Goal: Task Accomplishment & Management: Manage account settings

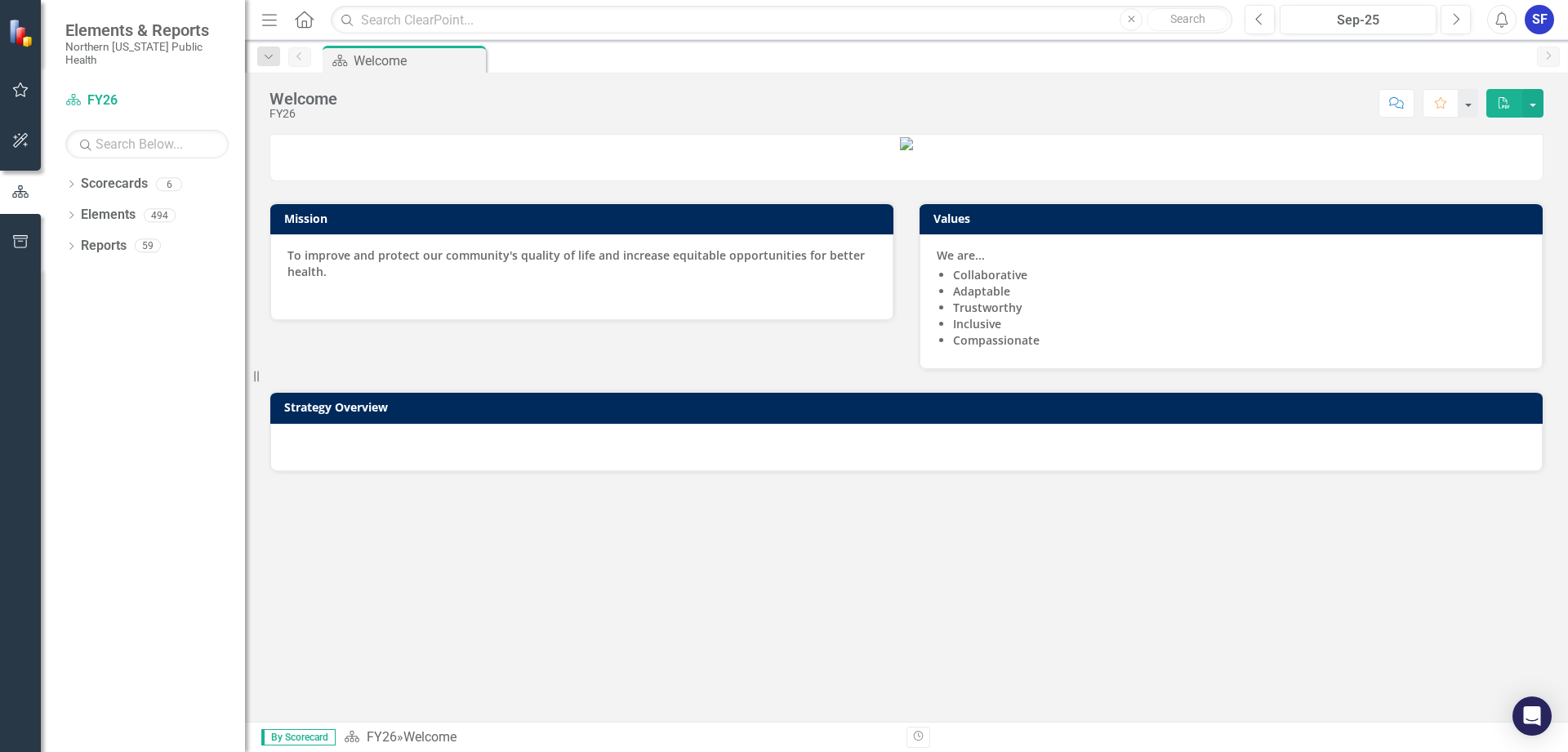
click at [15, 85] on icon "button" at bounding box center [21, 90] width 17 height 13
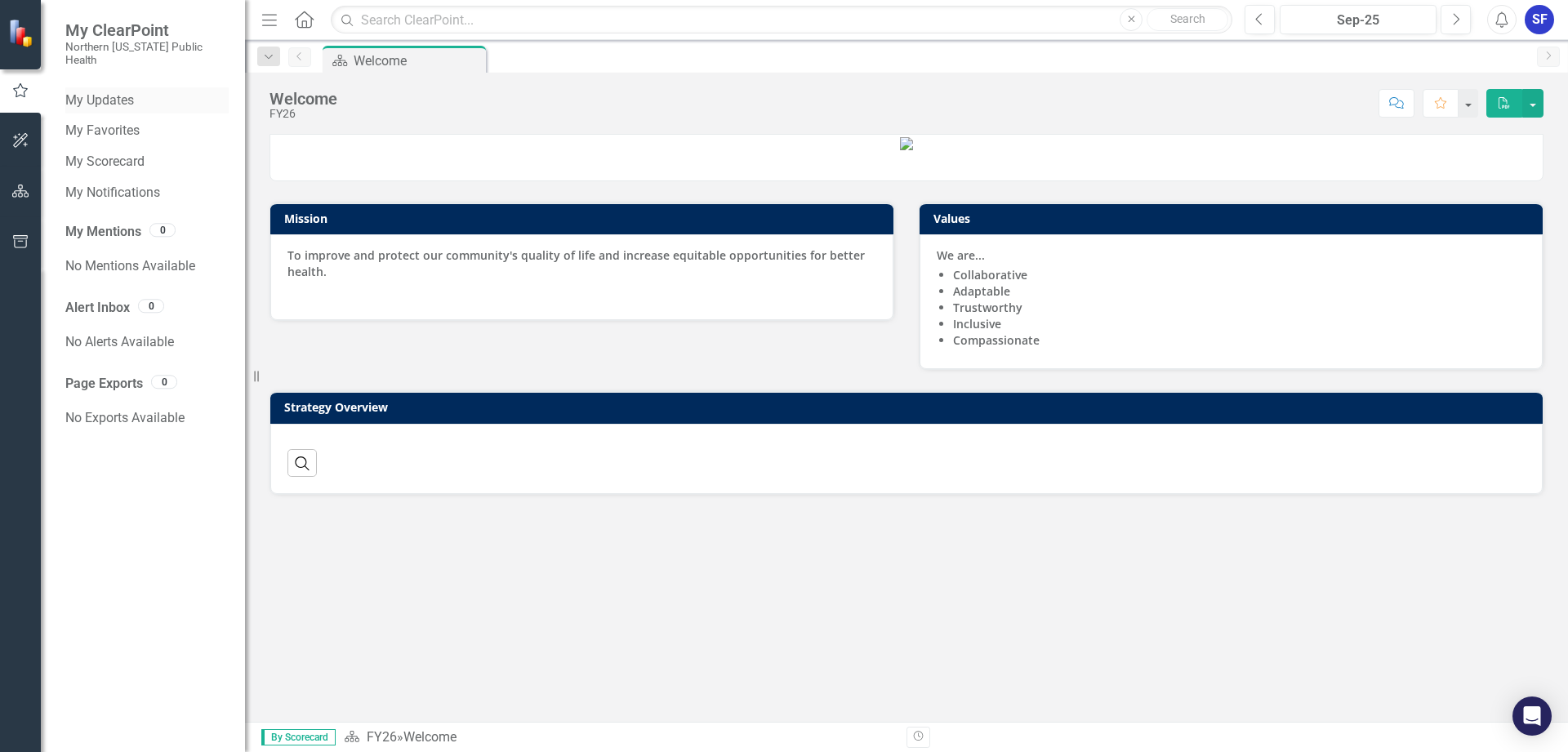
click at [134, 92] on link "My Updates" at bounding box center [146, 101] width 164 height 19
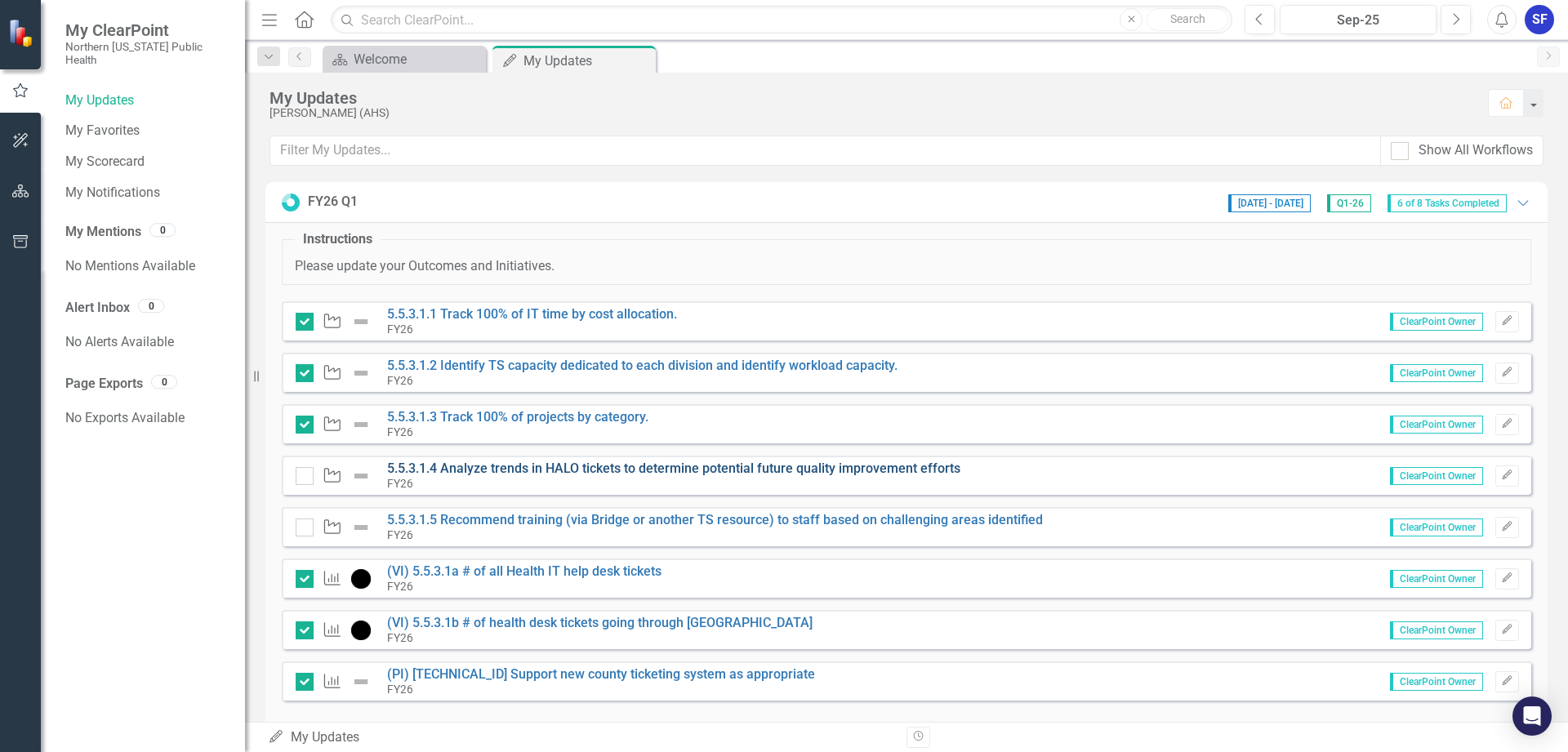
click at [757, 468] on link "5.5.3.1.4 Analyze trends in HALO tickets to determine potential future quality …" at bounding box center [674, 468] width 574 height 15
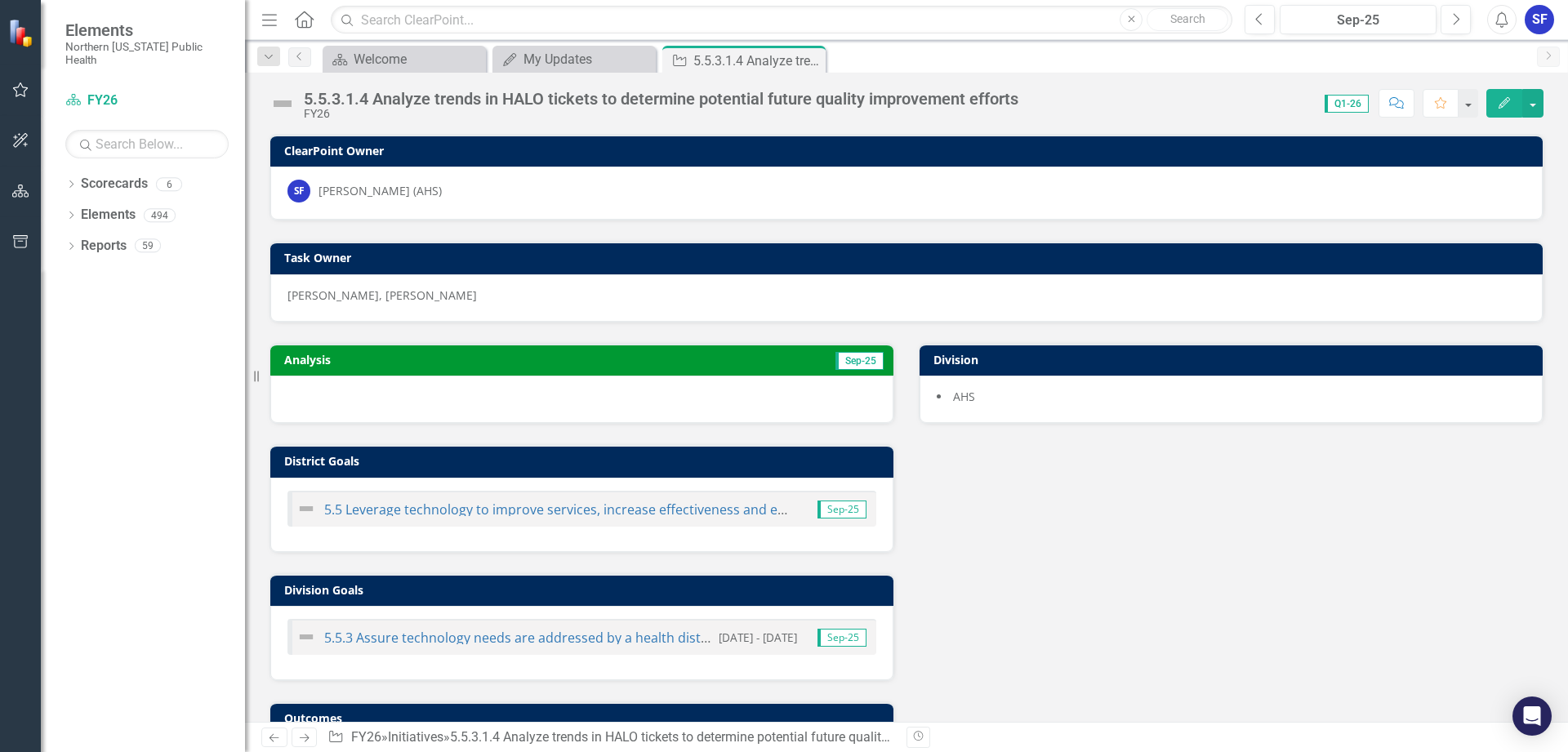
click at [456, 394] on div at bounding box center [581, 399] width 623 height 47
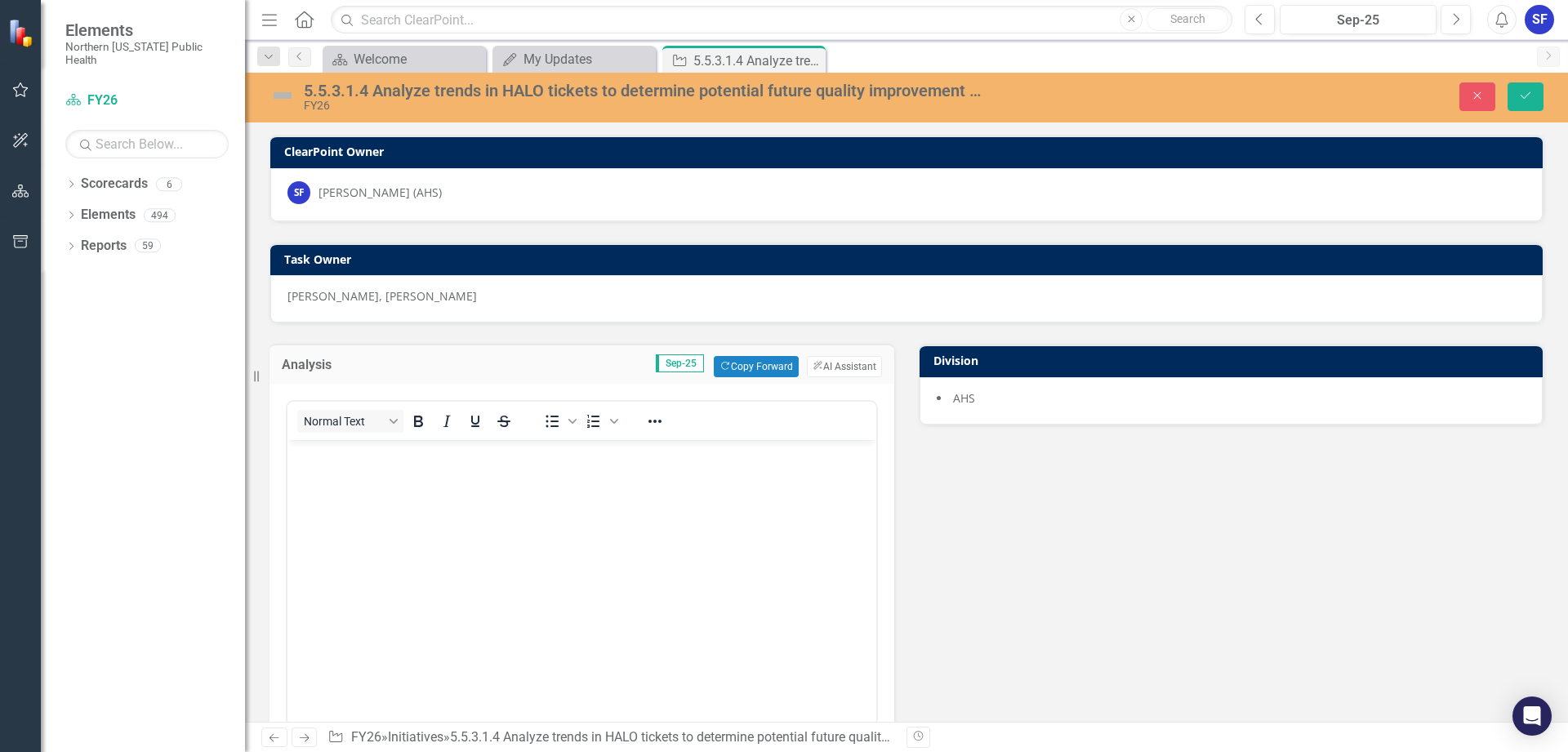
click at [543, 493] on body "Rich Text Area. Press ALT-0 for help." at bounding box center [581, 562] width 589 height 245
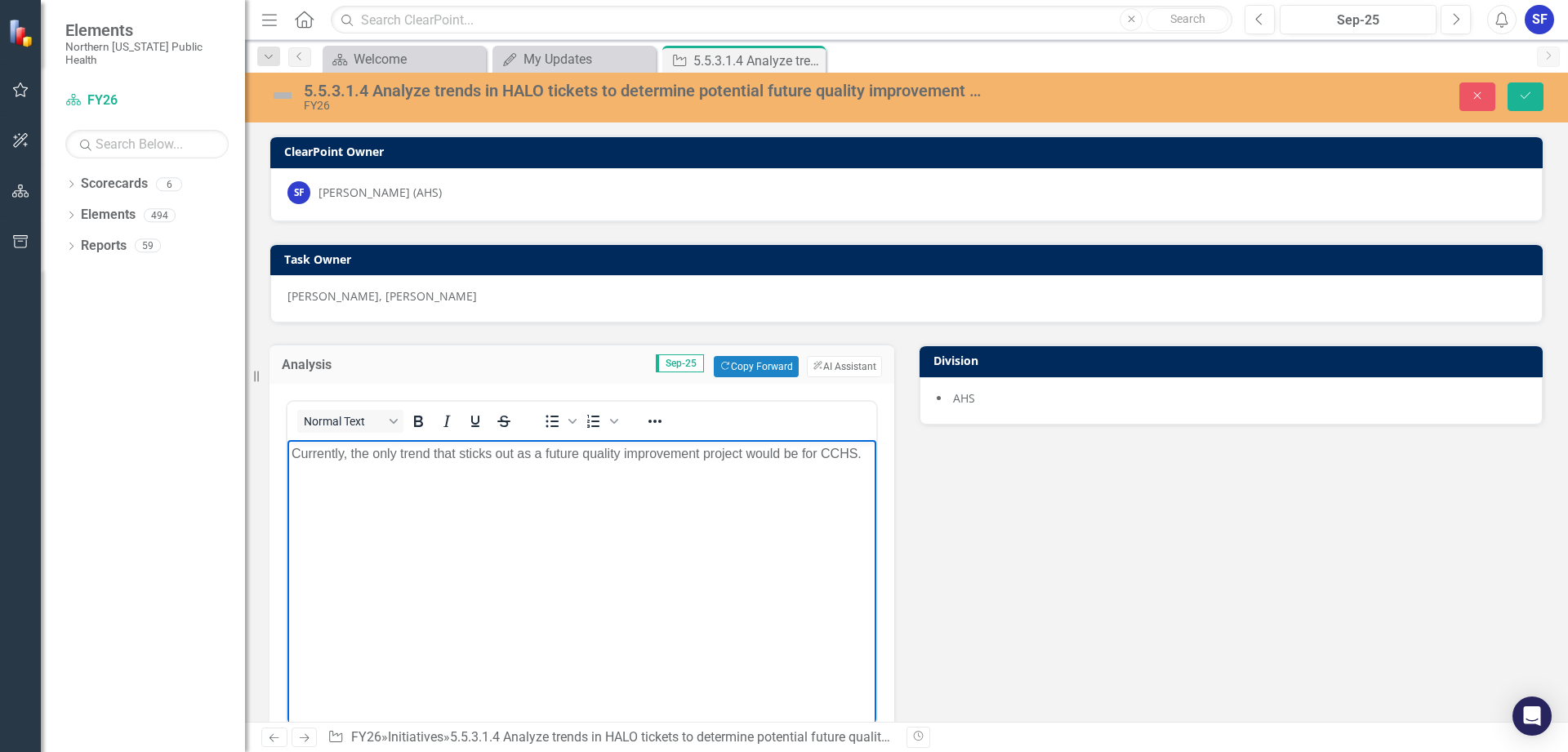
click at [869, 457] on p "Currently, the only trend that sticks out as a future quality improvement proje…" at bounding box center [581, 453] width 580 height 20
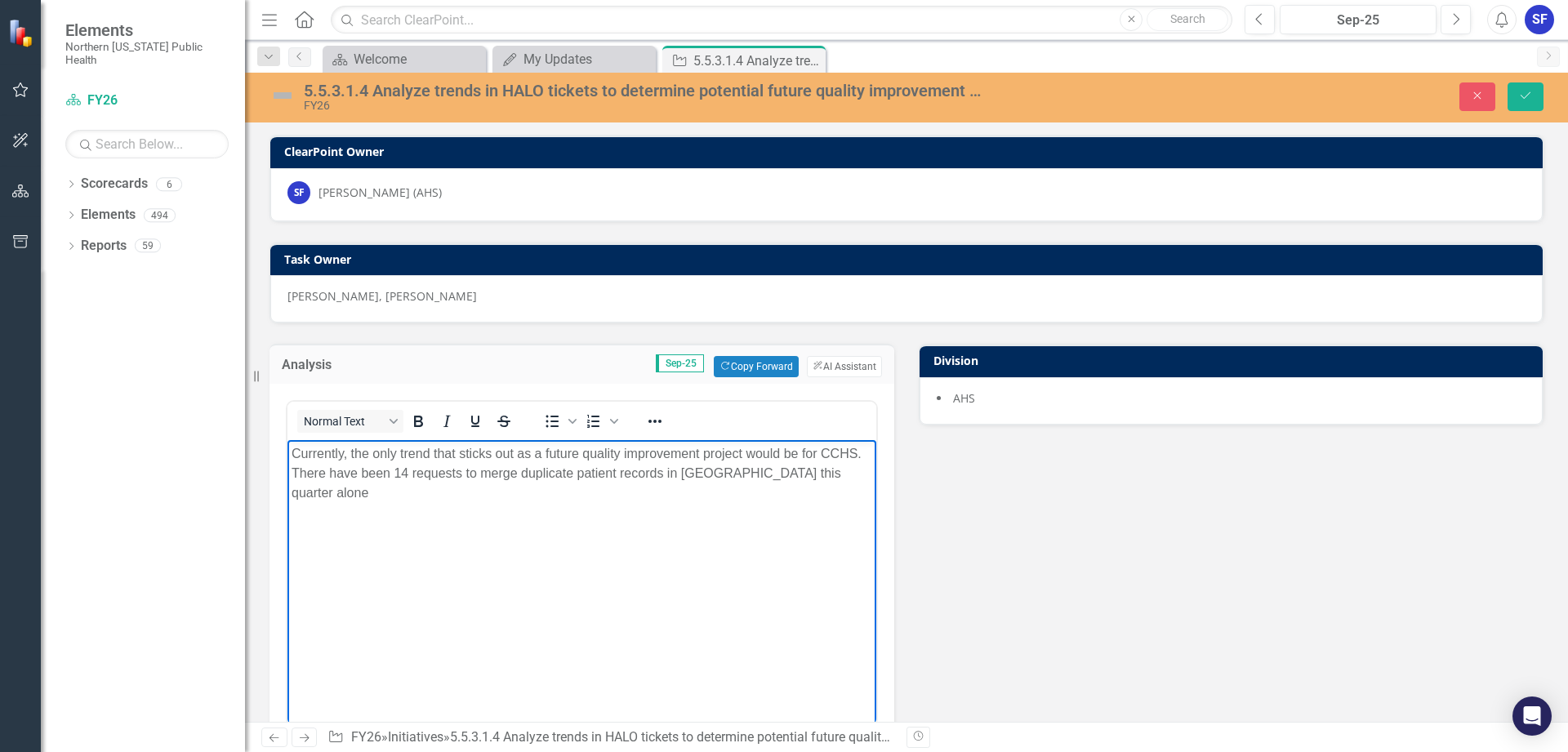
click at [863, 478] on p "Currently, the only trend that sticks out as a future quality improvement proje…" at bounding box center [581, 473] width 580 height 59
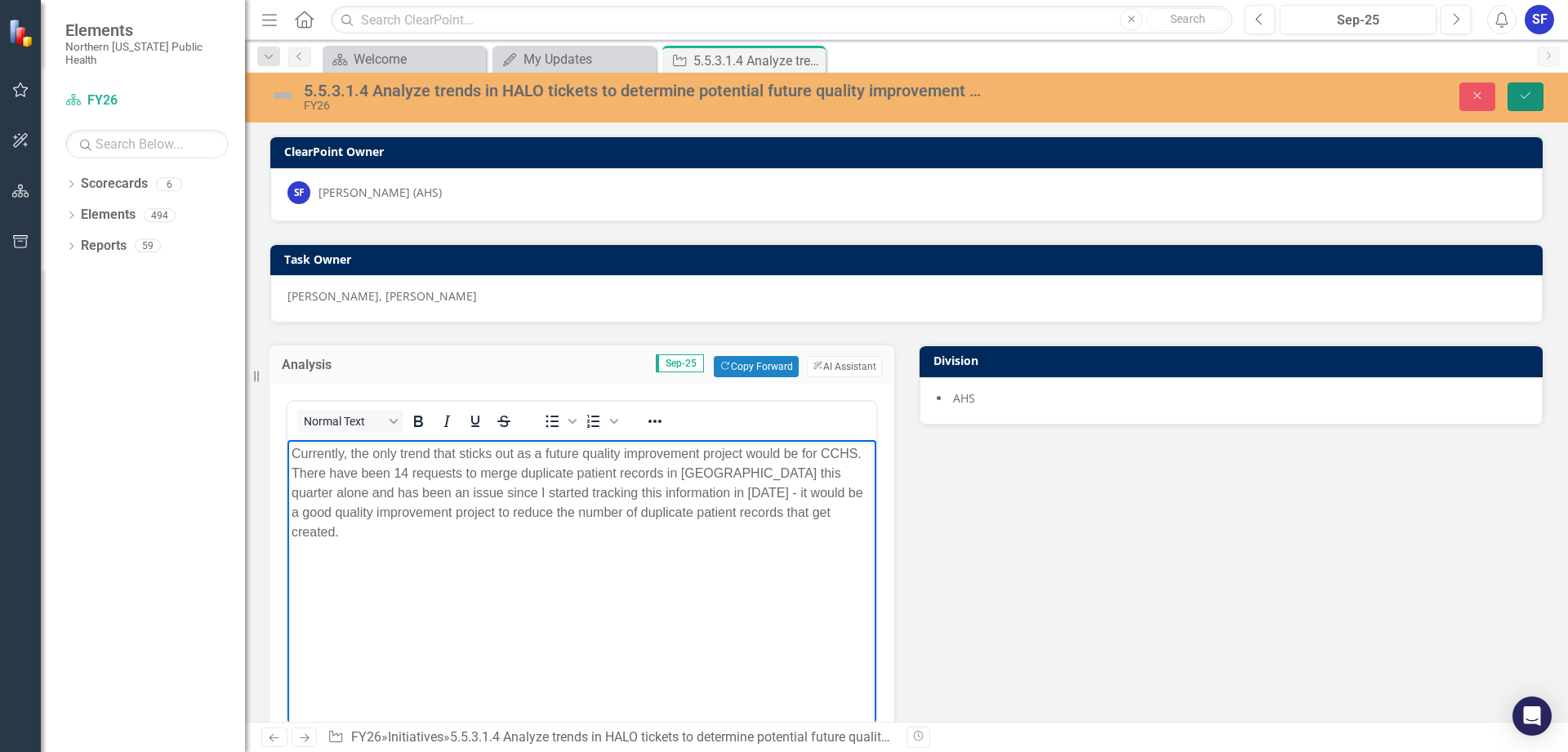
click at [1520, 98] on icon "Save" at bounding box center [1525, 95] width 15 height 11
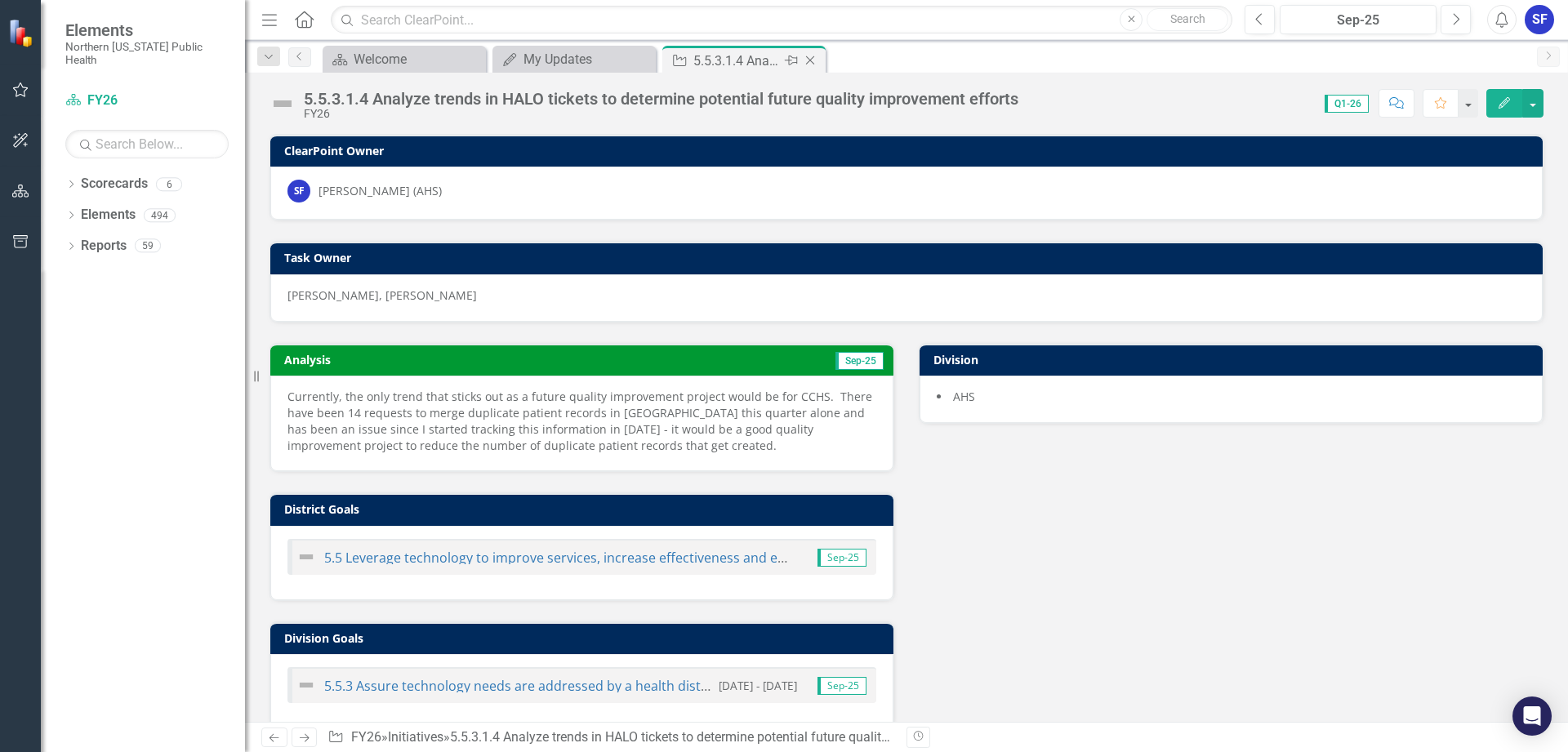
click at [808, 57] on icon "Close" at bounding box center [810, 60] width 16 height 13
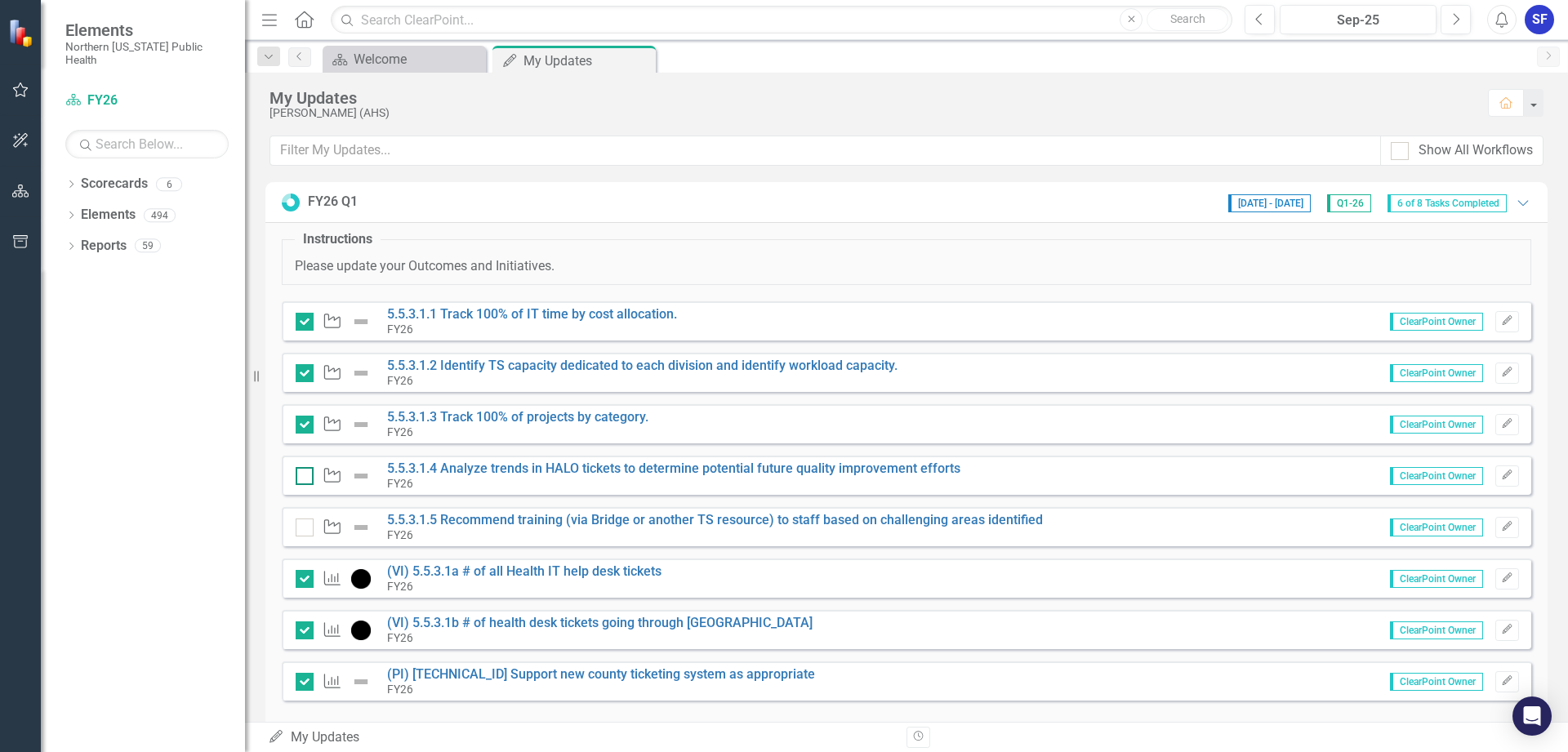
click at [305, 473] on input "checkbox" at bounding box center [301, 471] width 10 height 10
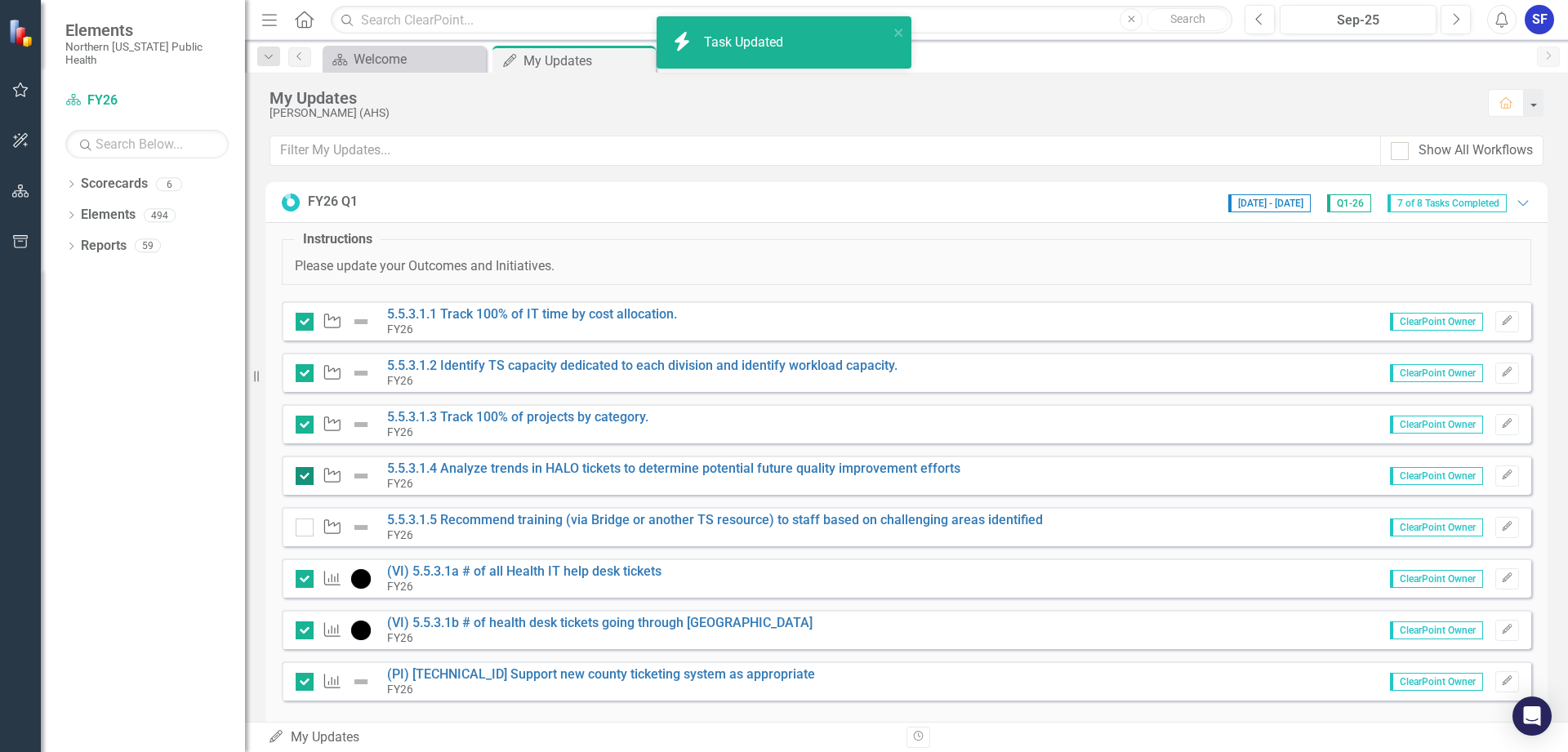
checkbox input "true"
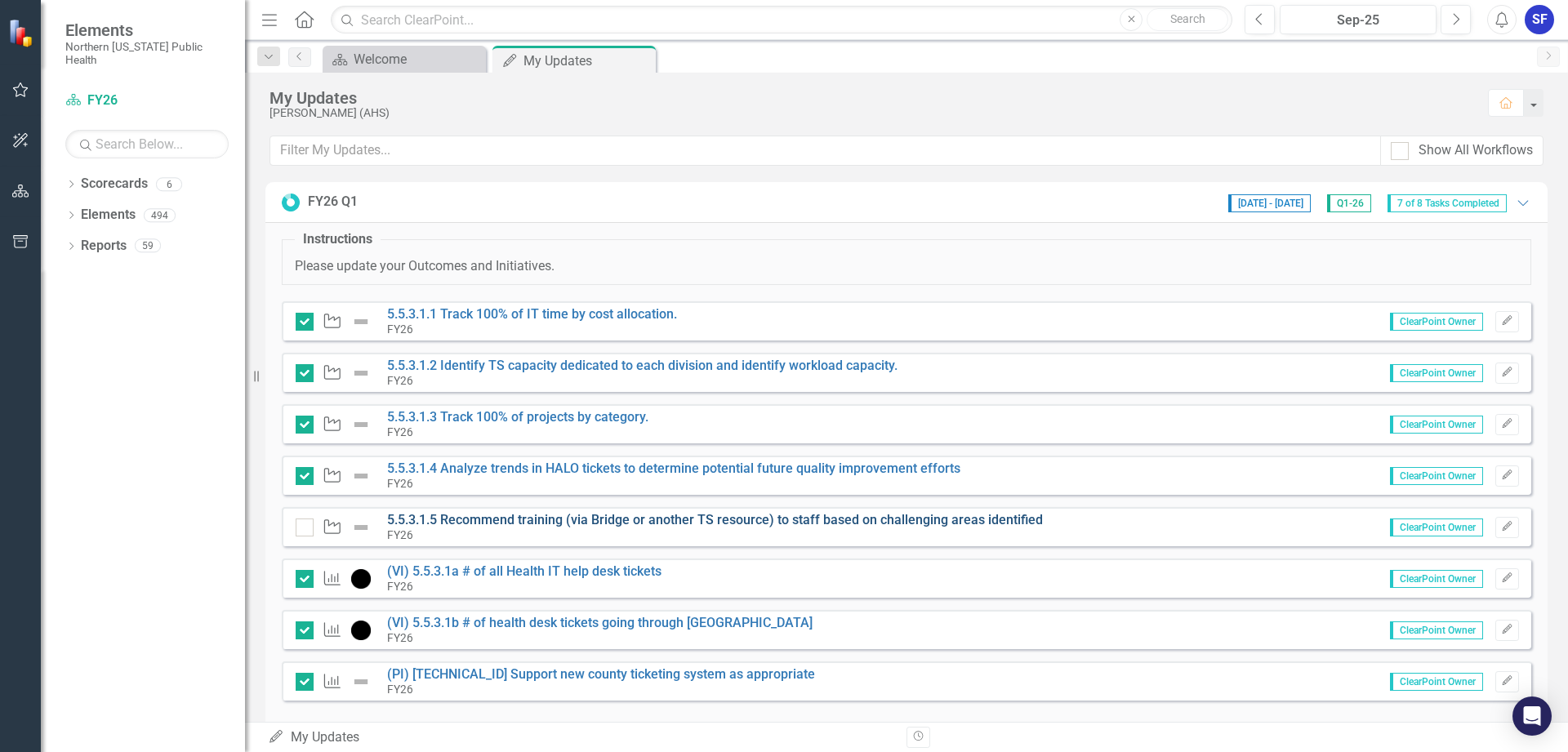
click at [555, 521] on link "5.5.3.1.5 Recommend training (via Bridge or another TS resource) to staff based…" at bounding box center [715, 520] width 656 height 15
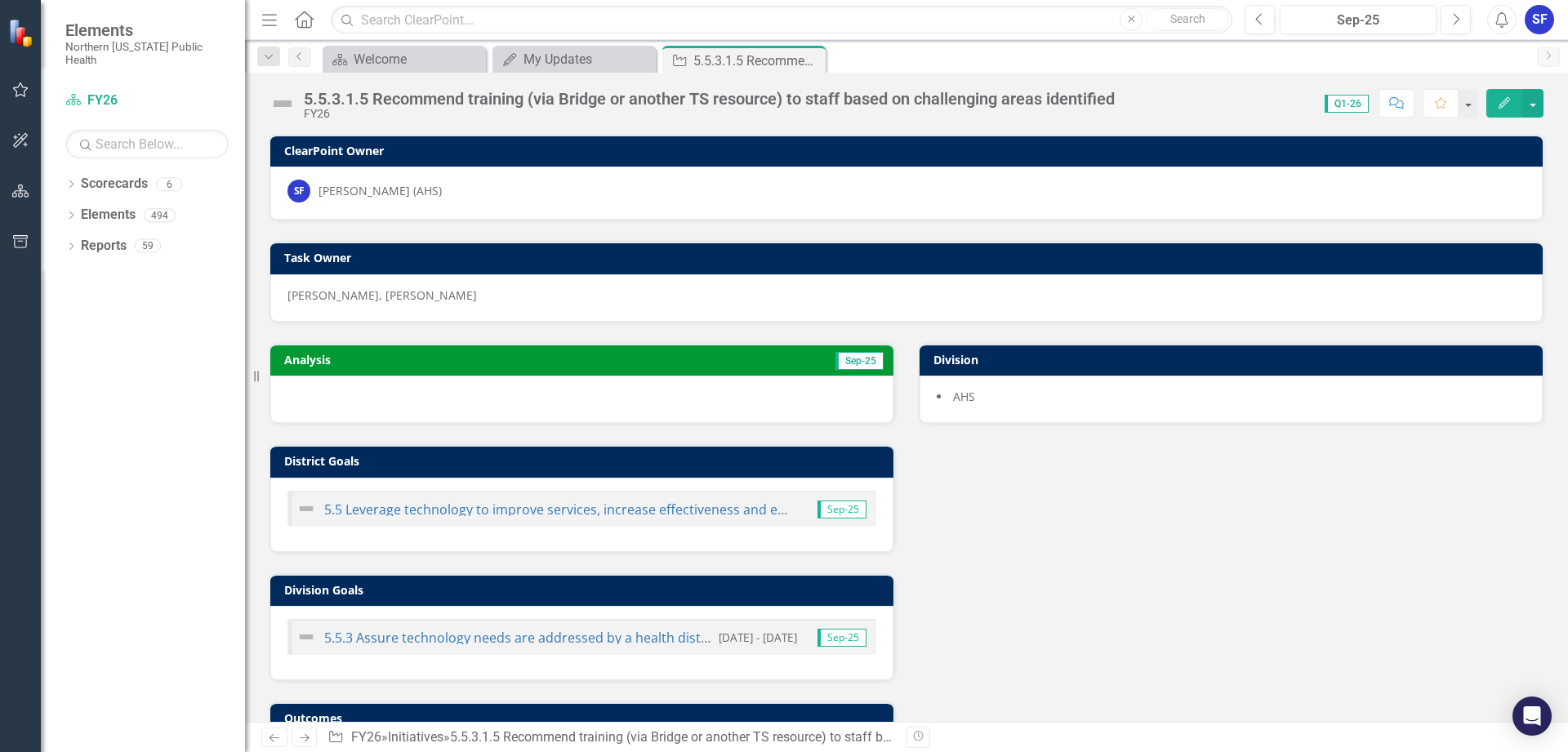
click at [452, 401] on div at bounding box center [581, 399] width 623 height 47
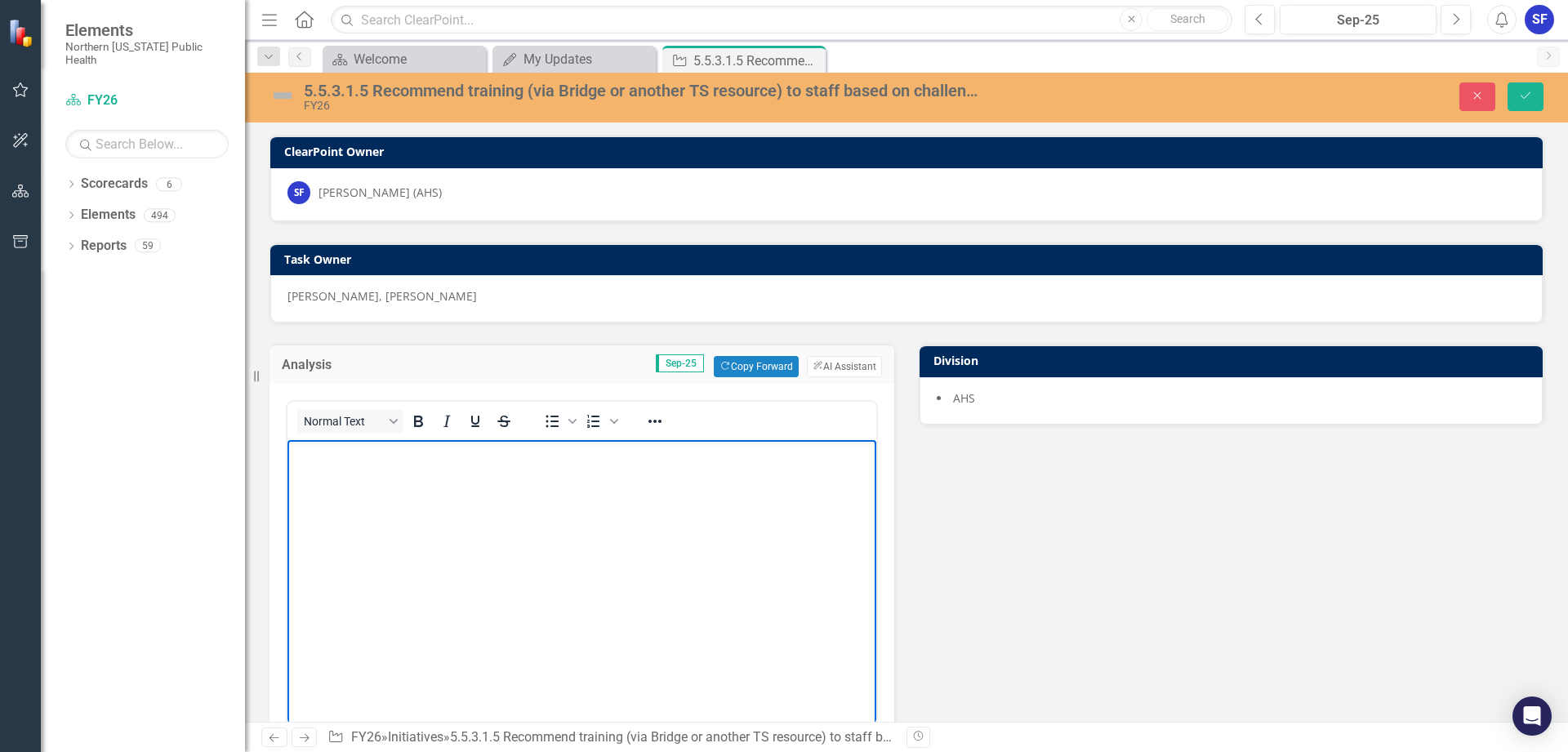
click at [511, 512] on body "Rich Text Area. Press ALT-0 for help." at bounding box center [581, 562] width 589 height 245
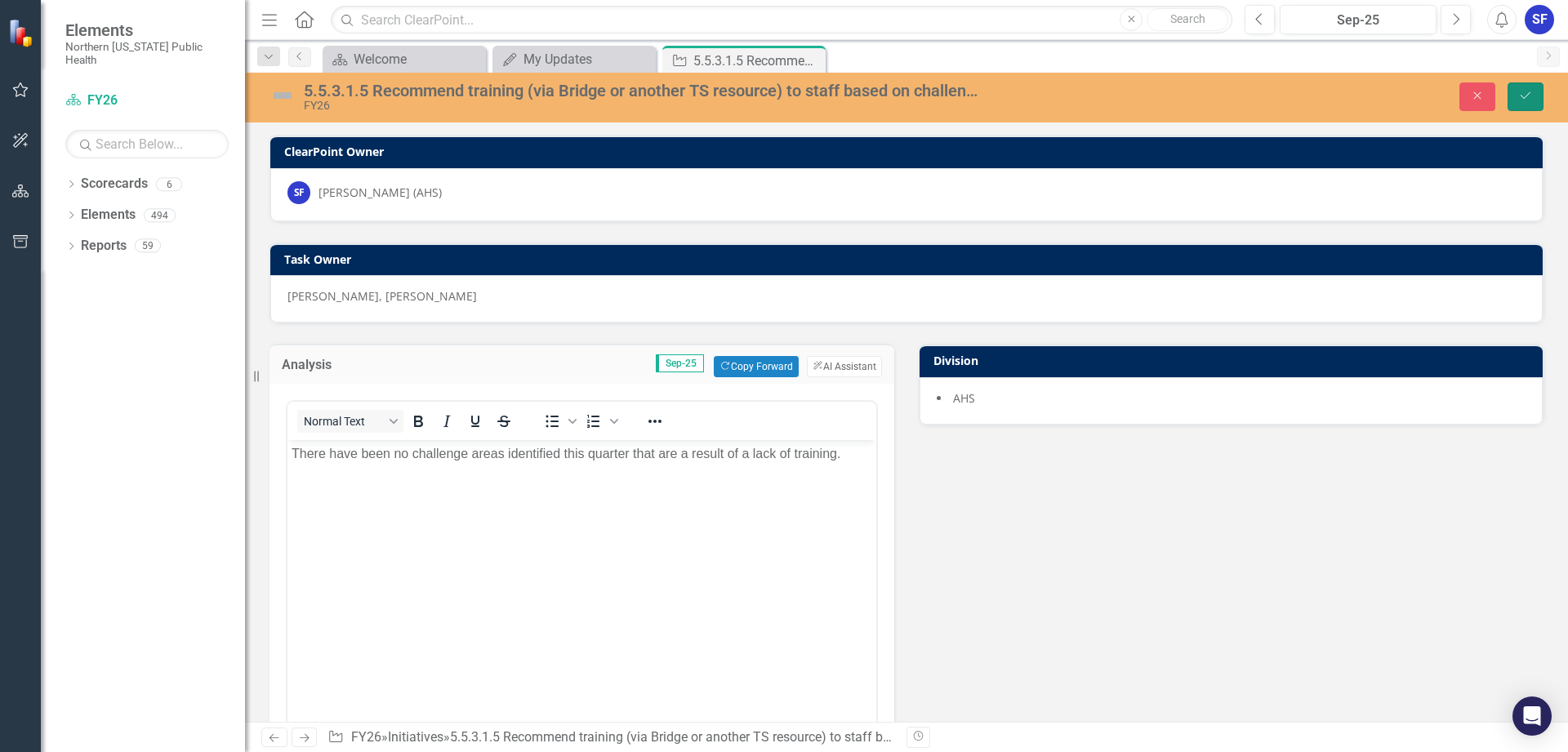
click at [1529, 89] on button "Save" at bounding box center [1525, 96] width 36 height 28
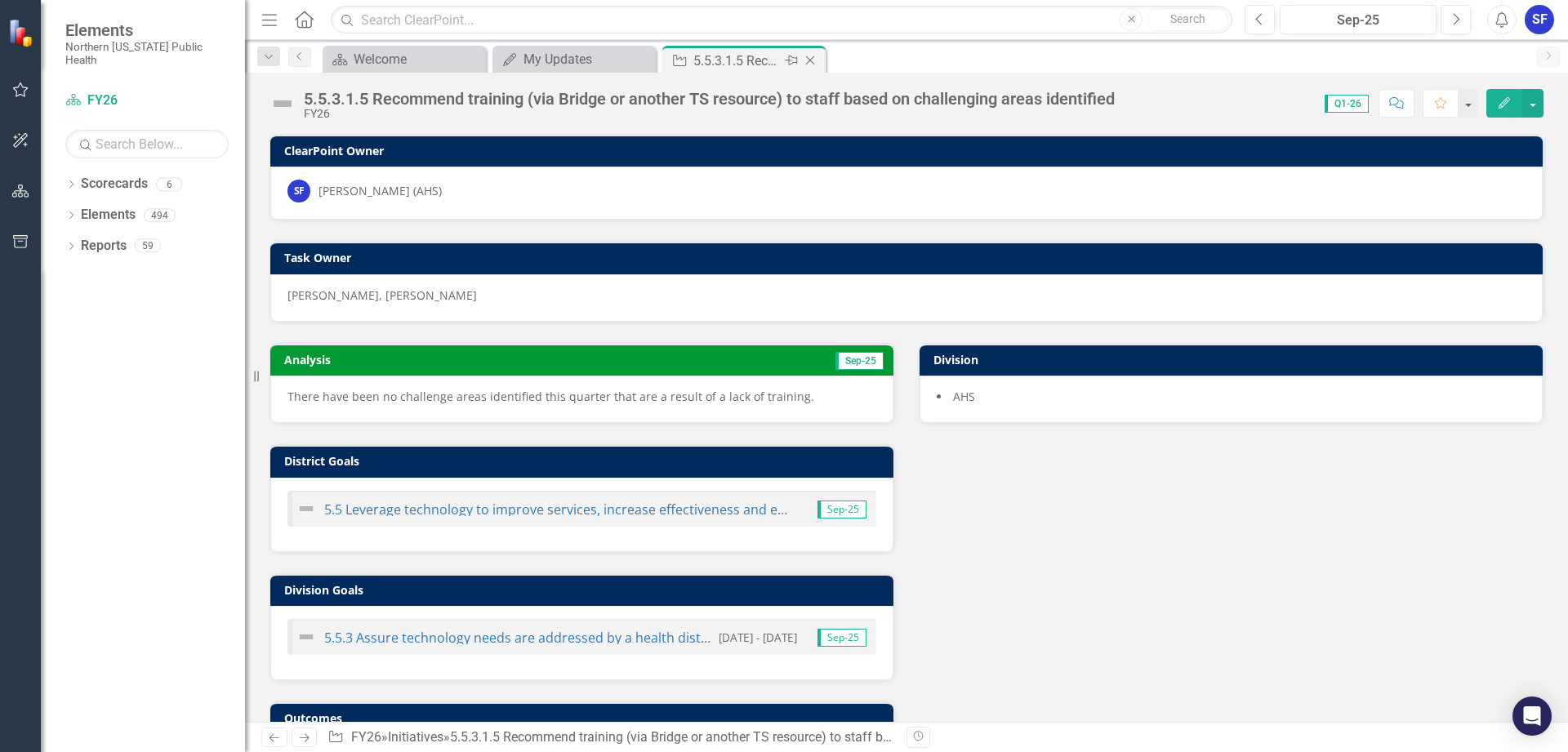
click at [807, 61] on icon "Close" at bounding box center [810, 60] width 16 height 13
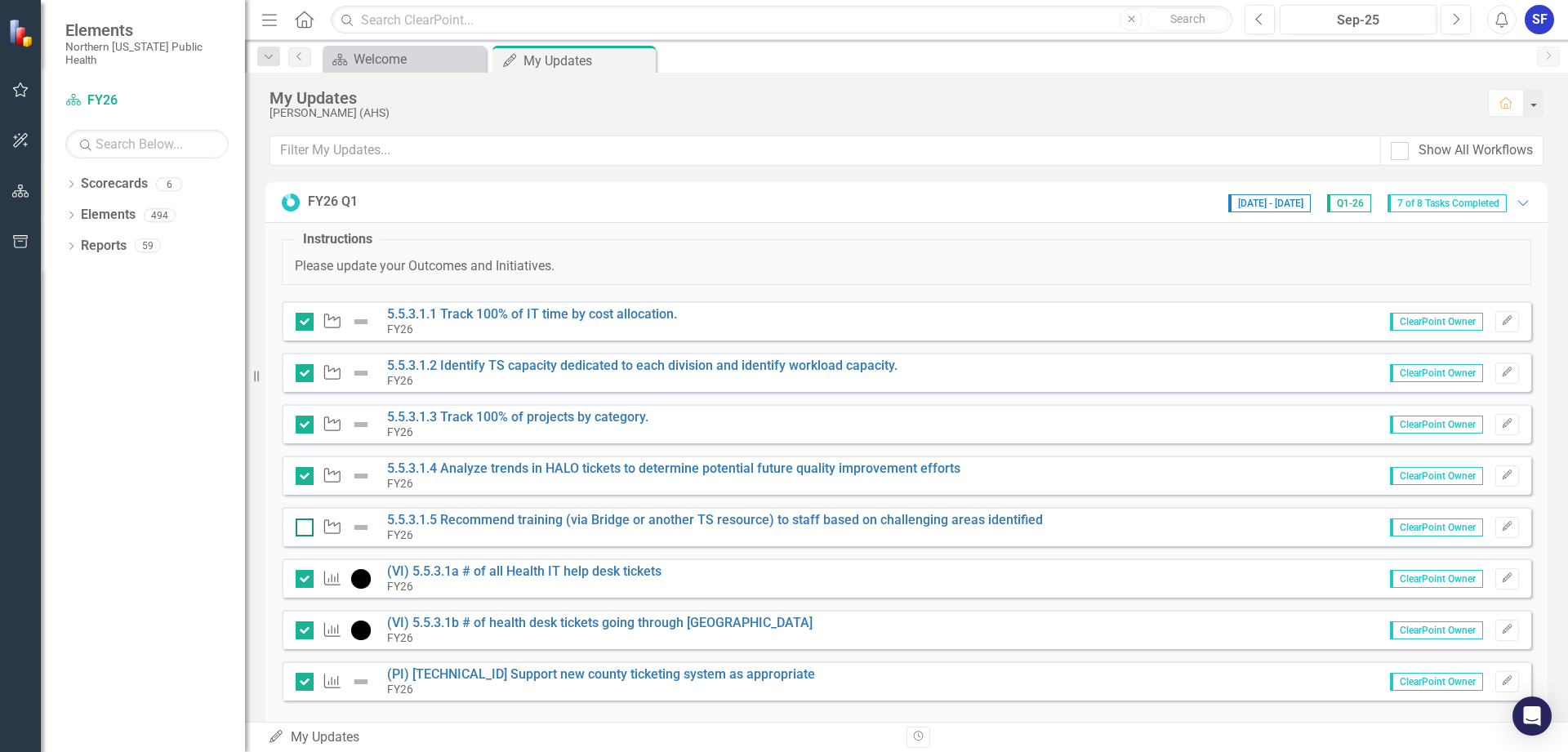
click at [306, 531] on div at bounding box center [304, 527] width 18 height 18
click at [306, 529] on input "checkbox" at bounding box center [301, 523] width 10 height 10
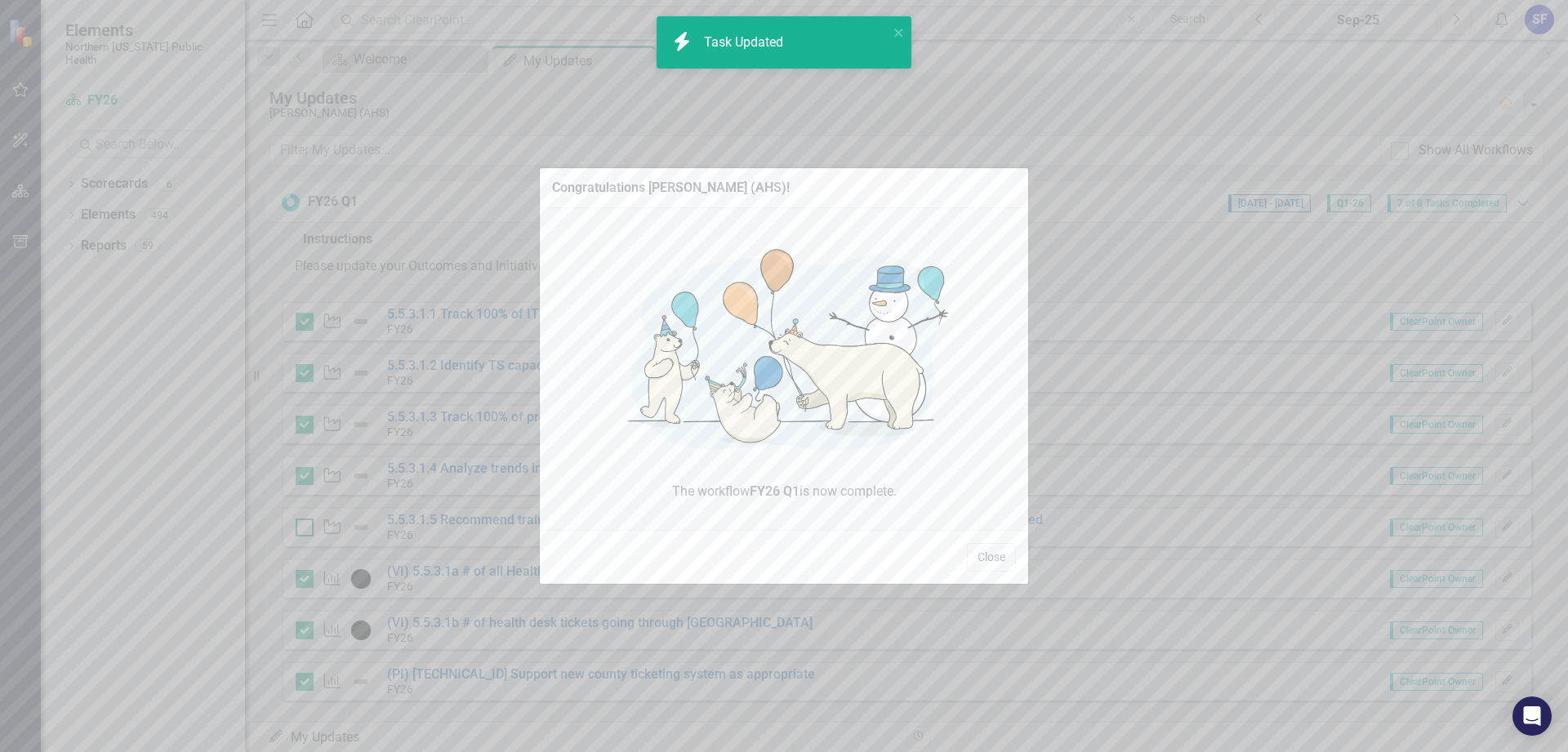
checkbox input "true"
click at [984, 555] on button "Close" at bounding box center [991, 557] width 49 height 28
